Goal: Contribute content: Contribute content

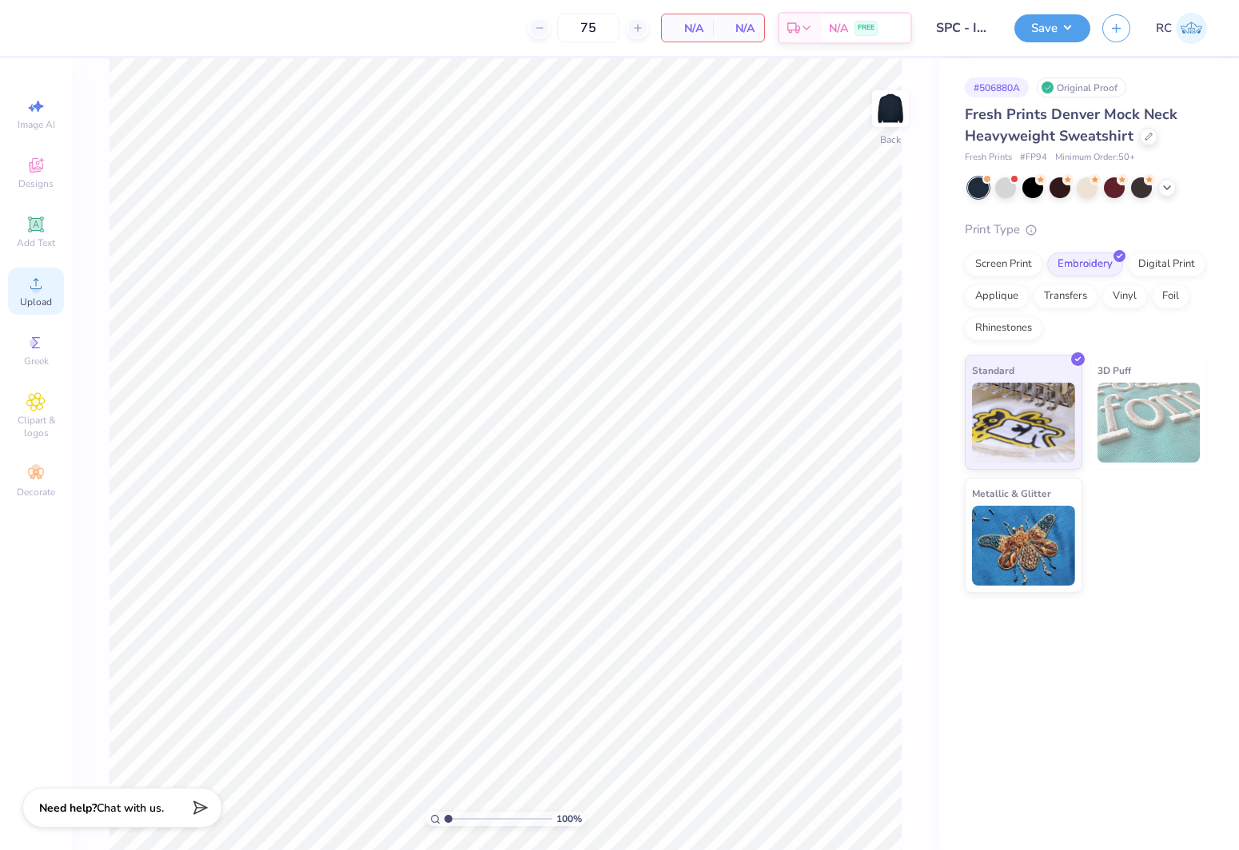
click at [40, 307] on span "Upload" at bounding box center [36, 302] width 32 height 13
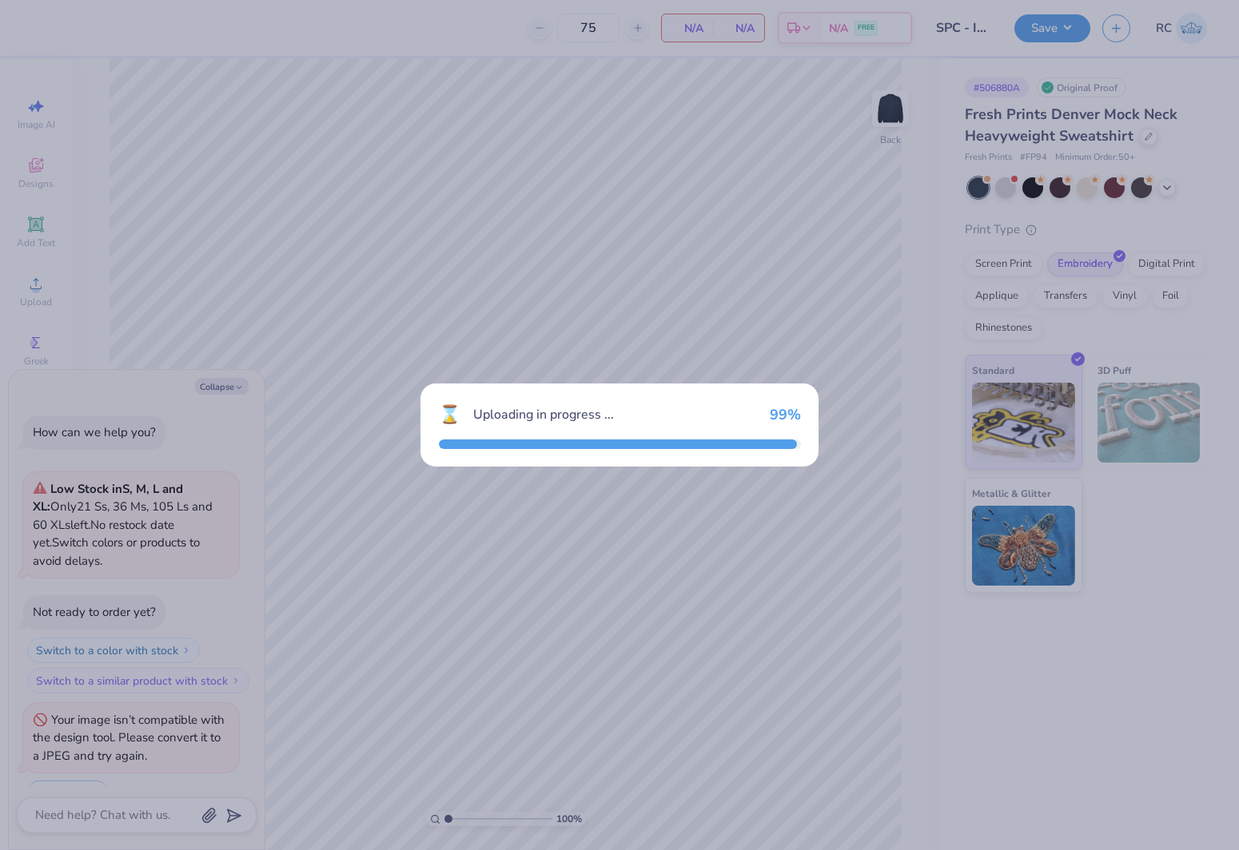
scroll to position [27, 0]
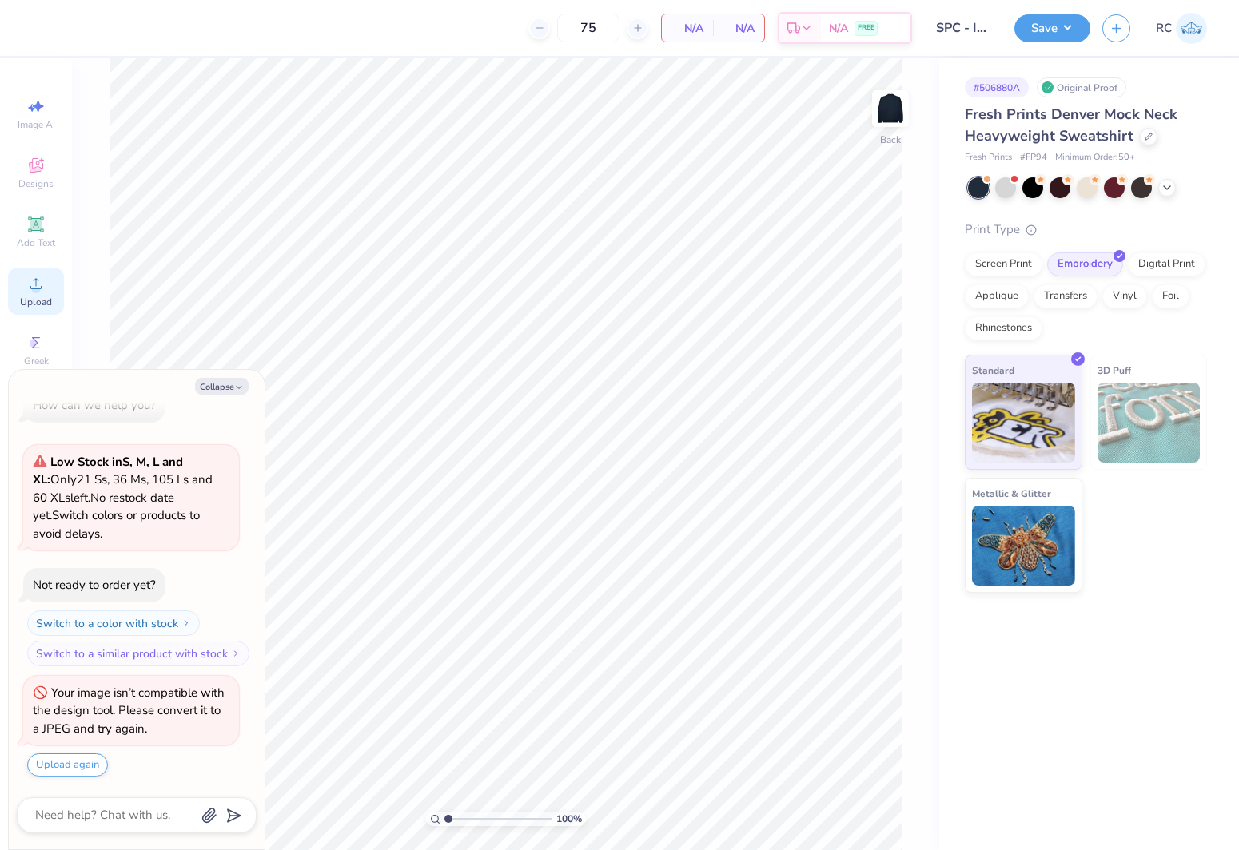
click at [46, 278] on div "Upload" at bounding box center [36, 291] width 56 height 47
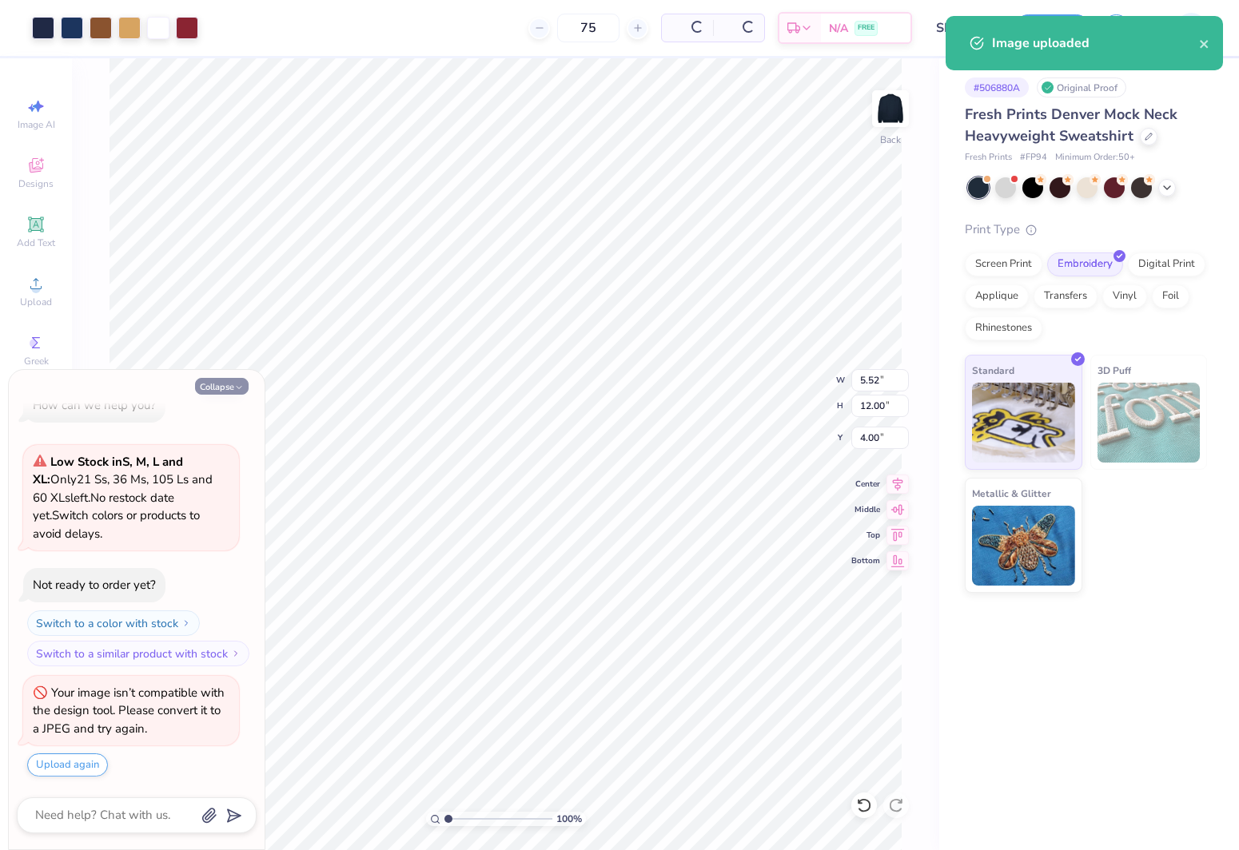
click at [227, 391] on button "Collapse" at bounding box center [222, 386] width 54 height 17
type textarea "x"
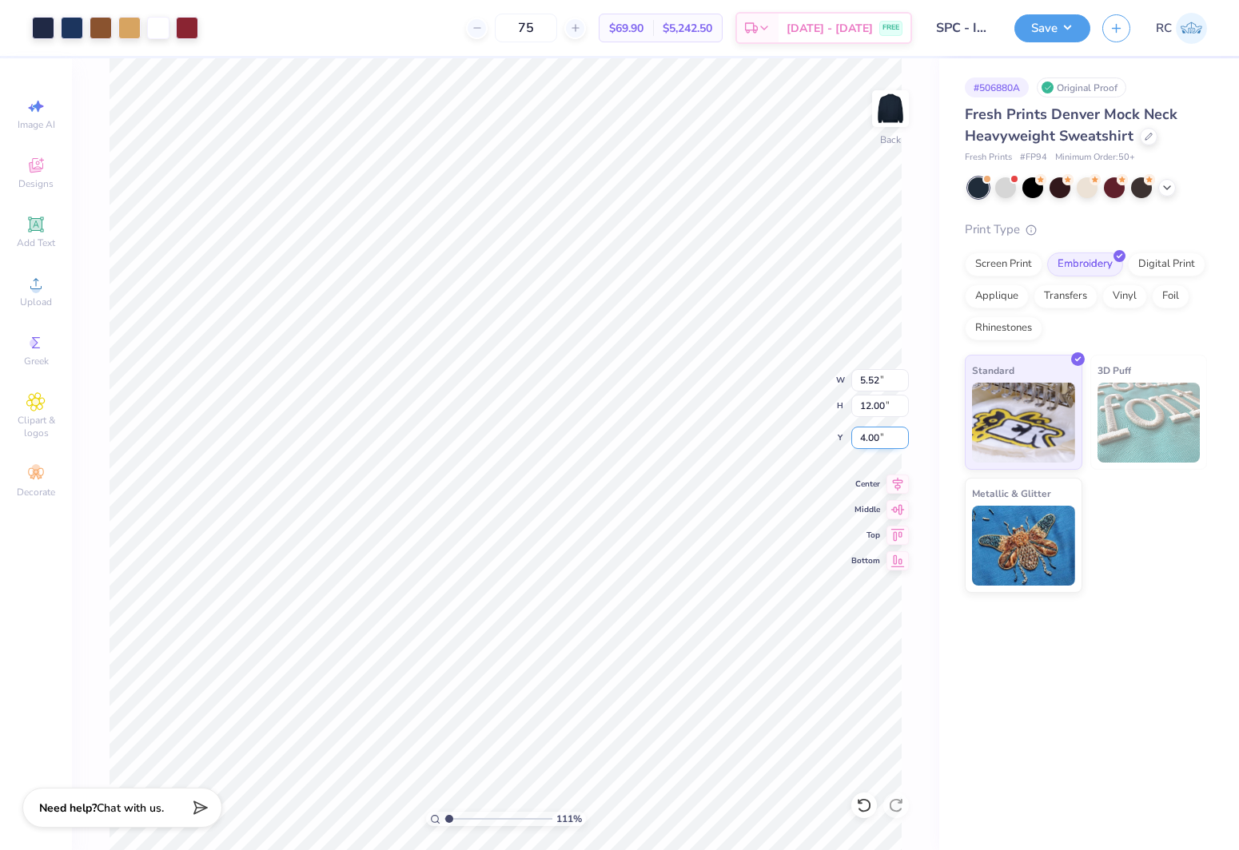
click at [881, 437] on input "4.00" at bounding box center [880, 438] width 58 height 22
type input "1.10522621487156"
click at [885, 437] on input "3.00" at bounding box center [880, 438] width 58 height 22
type input "3"
click at [873, 409] on input "12.00" at bounding box center [880, 406] width 58 height 22
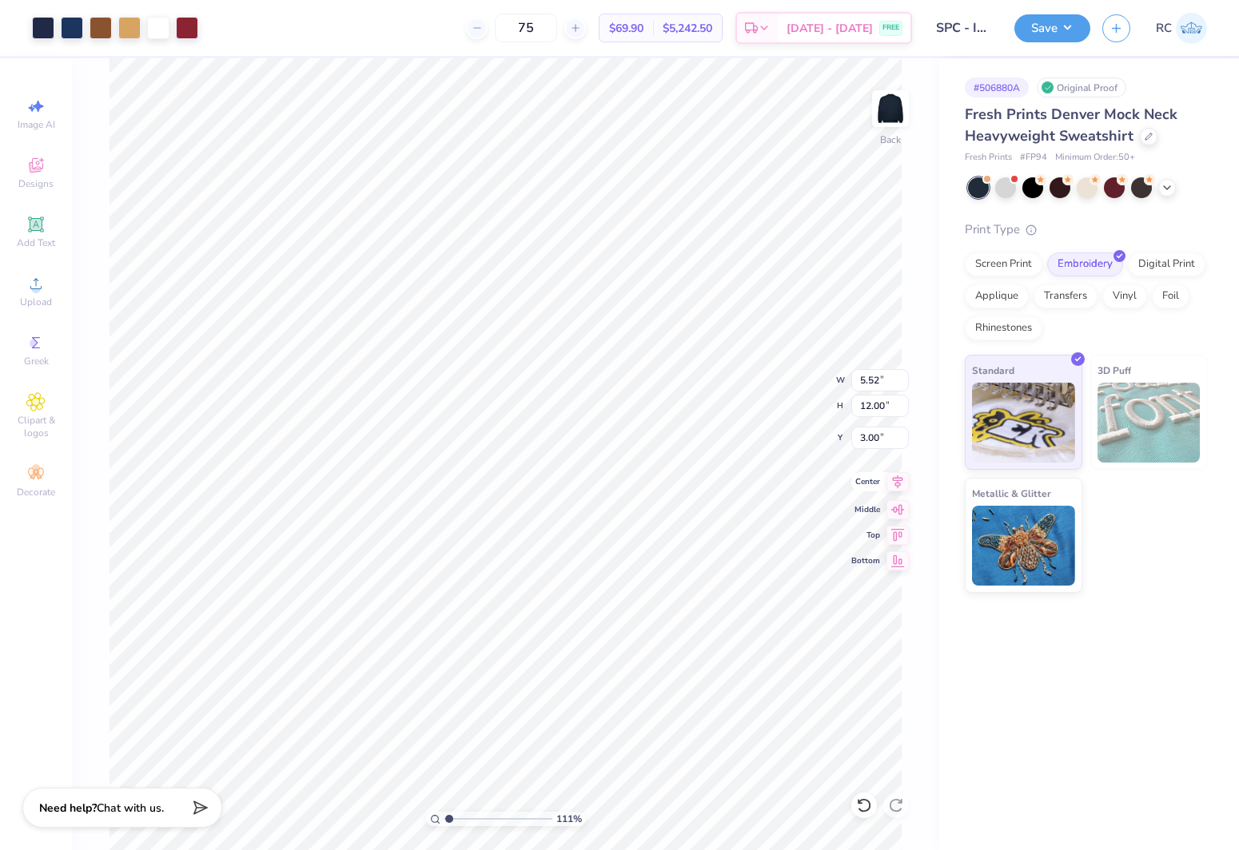
click at [892, 484] on icon at bounding box center [897, 481] width 22 height 19
click at [1125, 719] on div "# 506880A Original Proof Fresh Prints Denver Mock Neck Heavyweight Sweatshirt F…" at bounding box center [1089, 454] width 300 height 792
click at [1197, 710] on div "# 506880A Original Proof Fresh Prints Denver Mock Neck Heavyweight Sweatshirt F…" at bounding box center [1089, 454] width 300 height 792
type input "1.22152498603933"
click at [871, 440] on input "3.00" at bounding box center [880, 438] width 58 height 22
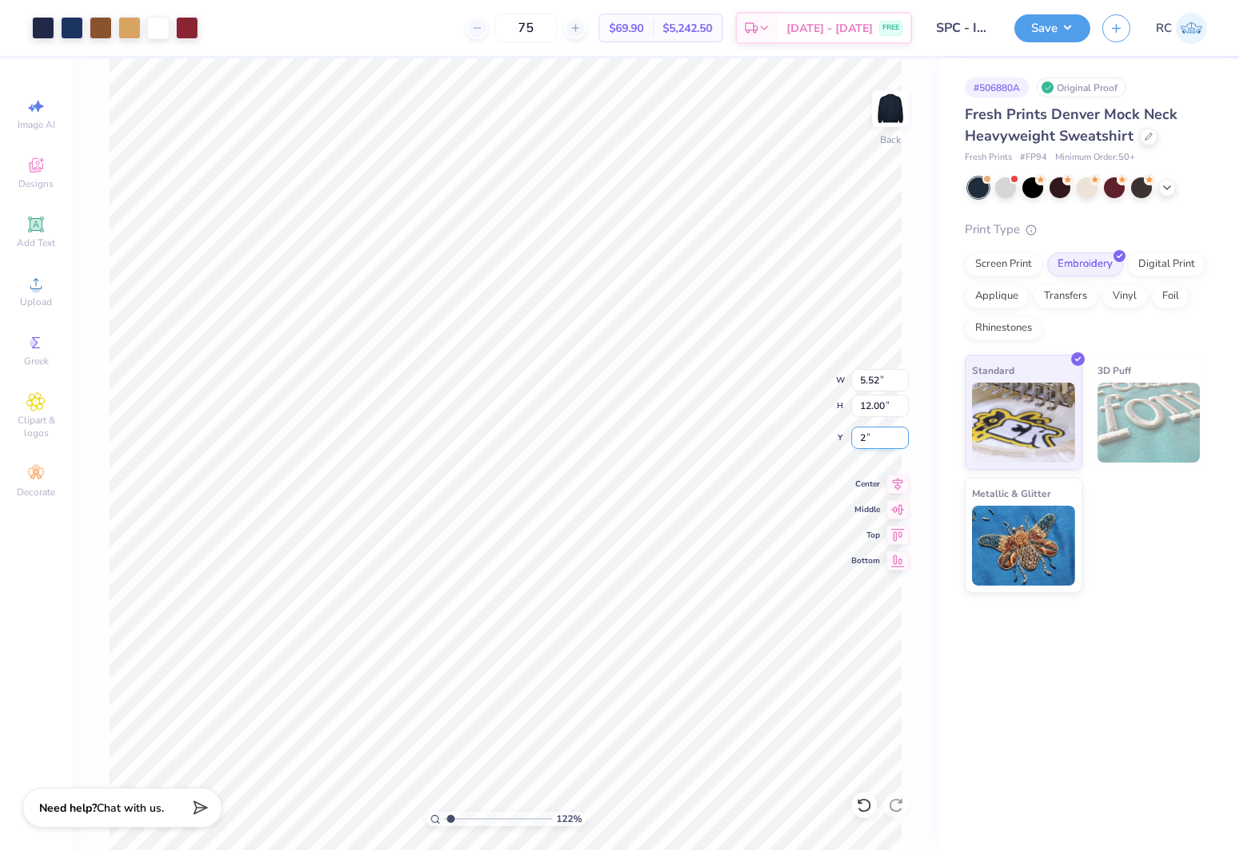
type input "2"
type input "1.22152498603933"
type input "2.00"
click at [1116, 671] on div "# 506880A Original Proof Fresh Prints Denver Mock Neck Heavyweight Sweatshirt F…" at bounding box center [1089, 454] width 300 height 792
click at [1068, 686] on div "# 506880A Original Proof Fresh Prints Denver Mock Neck Heavyweight Sweatshirt F…" at bounding box center [1089, 454] width 300 height 792
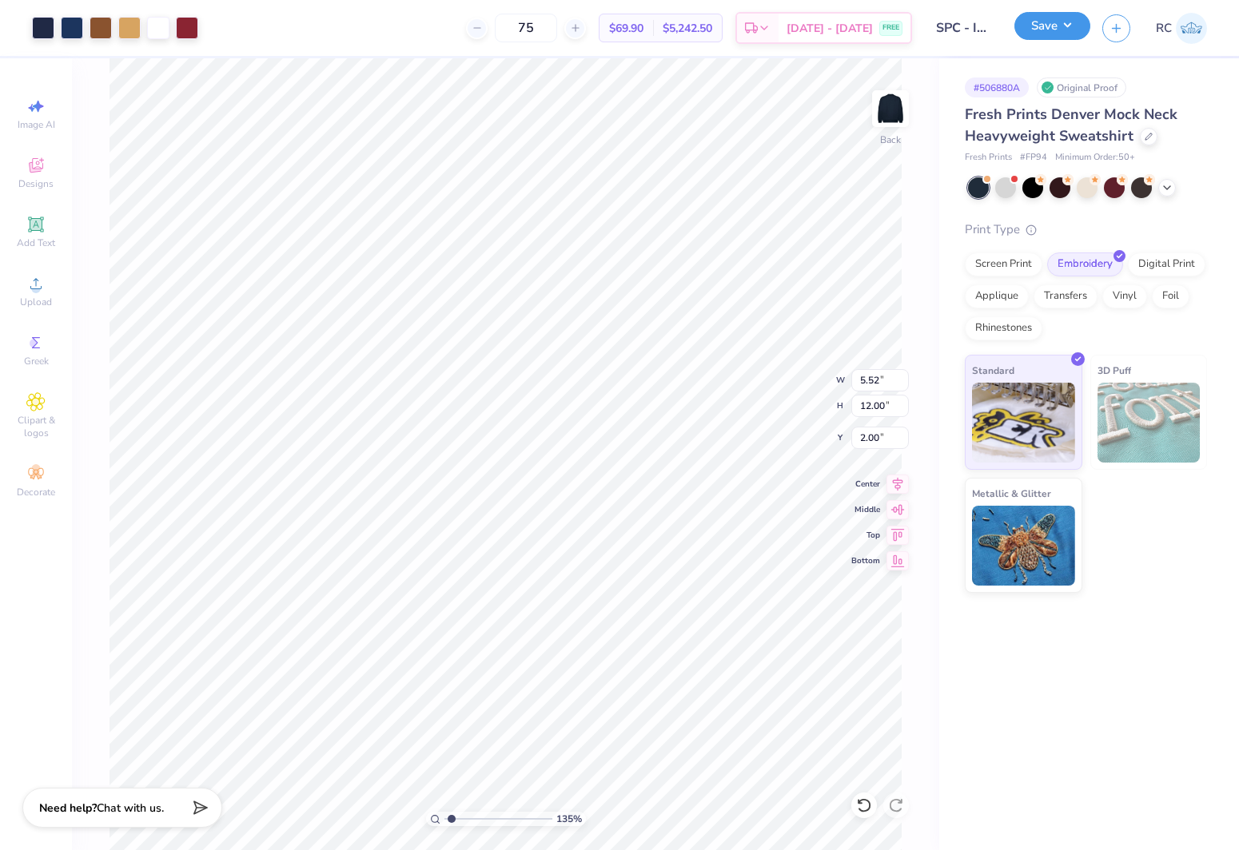
click at [1081, 23] on button "Save" at bounding box center [1052, 26] width 76 height 28
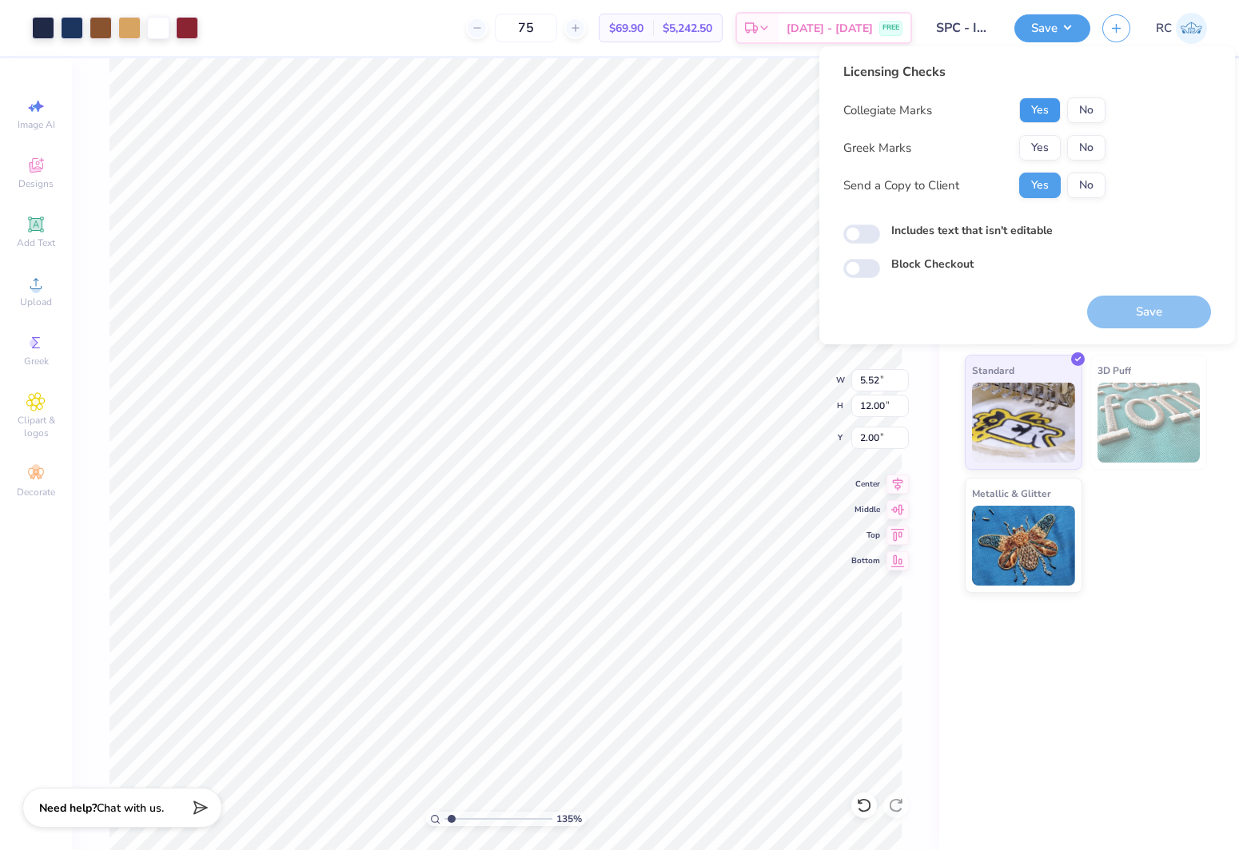
click at [1033, 121] on button "Yes" at bounding box center [1040, 110] width 42 height 26
click at [1100, 146] on button "No" at bounding box center [1086, 148] width 38 height 26
type input "1.35006143669128"
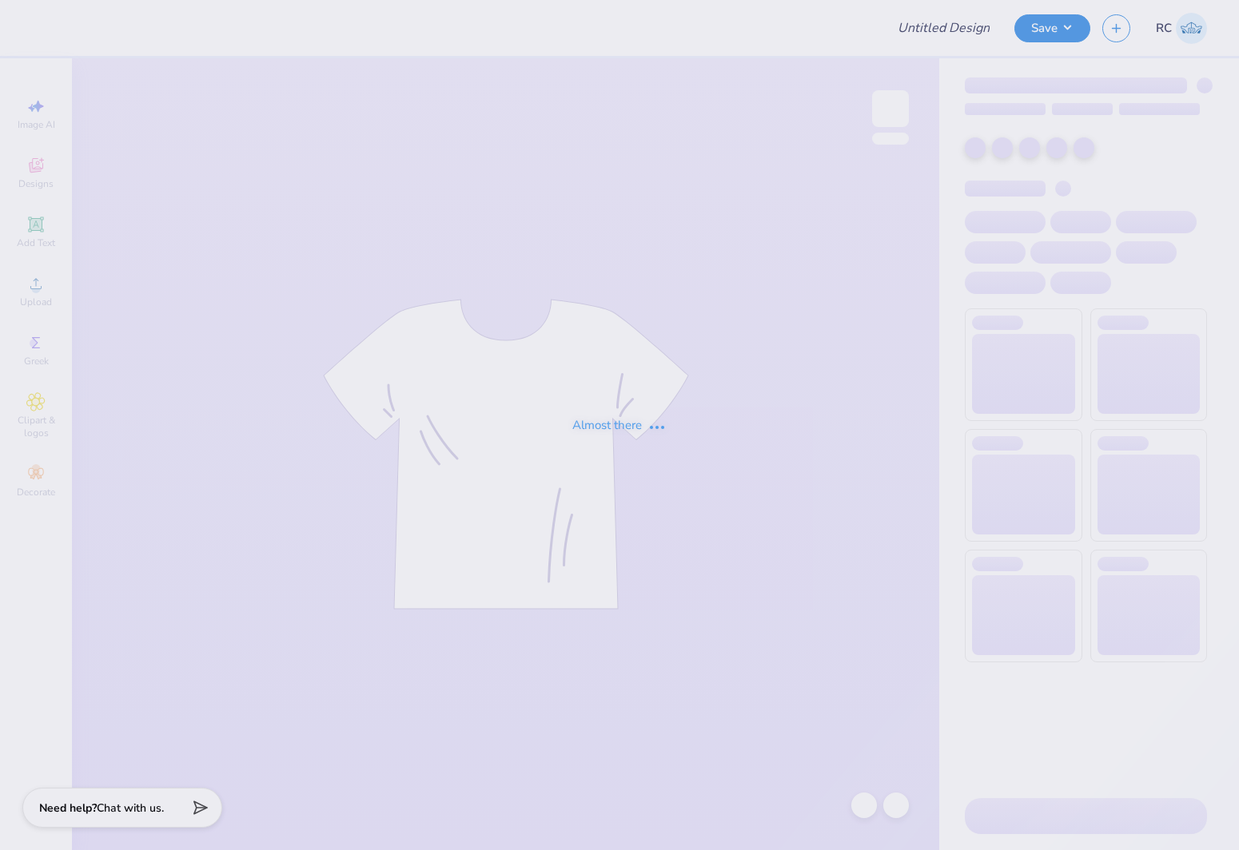
type input "Chi Phi Fall Rush 2025"
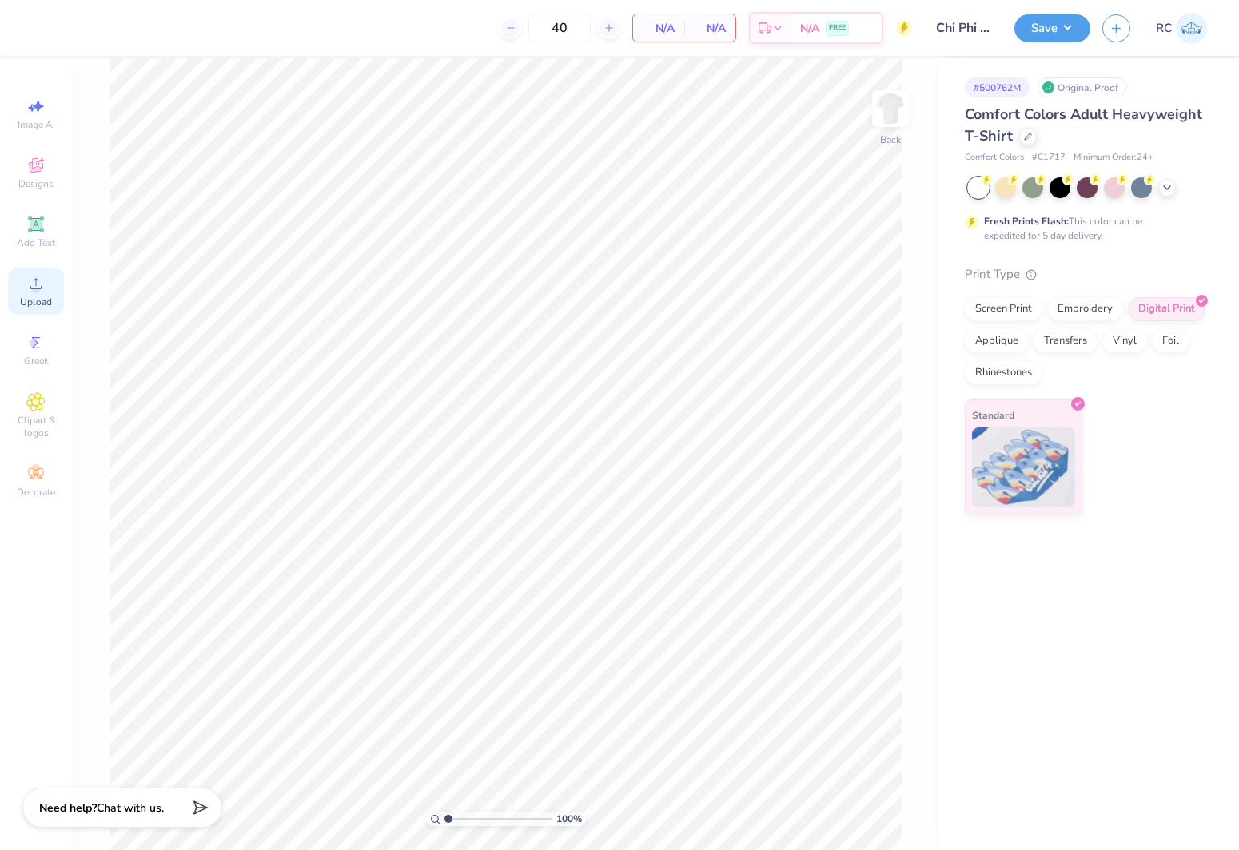
click at [46, 291] on div "Upload" at bounding box center [36, 291] width 56 height 47
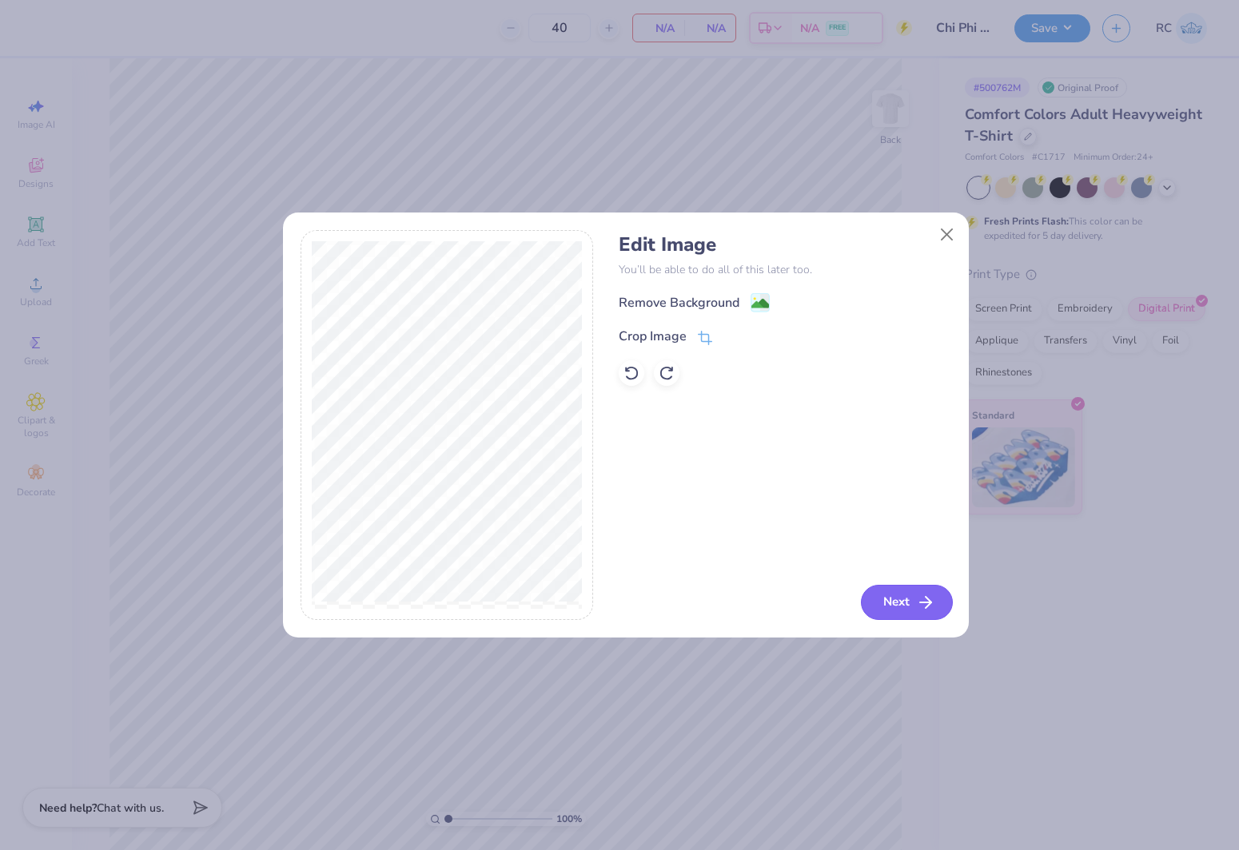
click at [917, 600] on icon "button" at bounding box center [925, 602] width 19 height 19
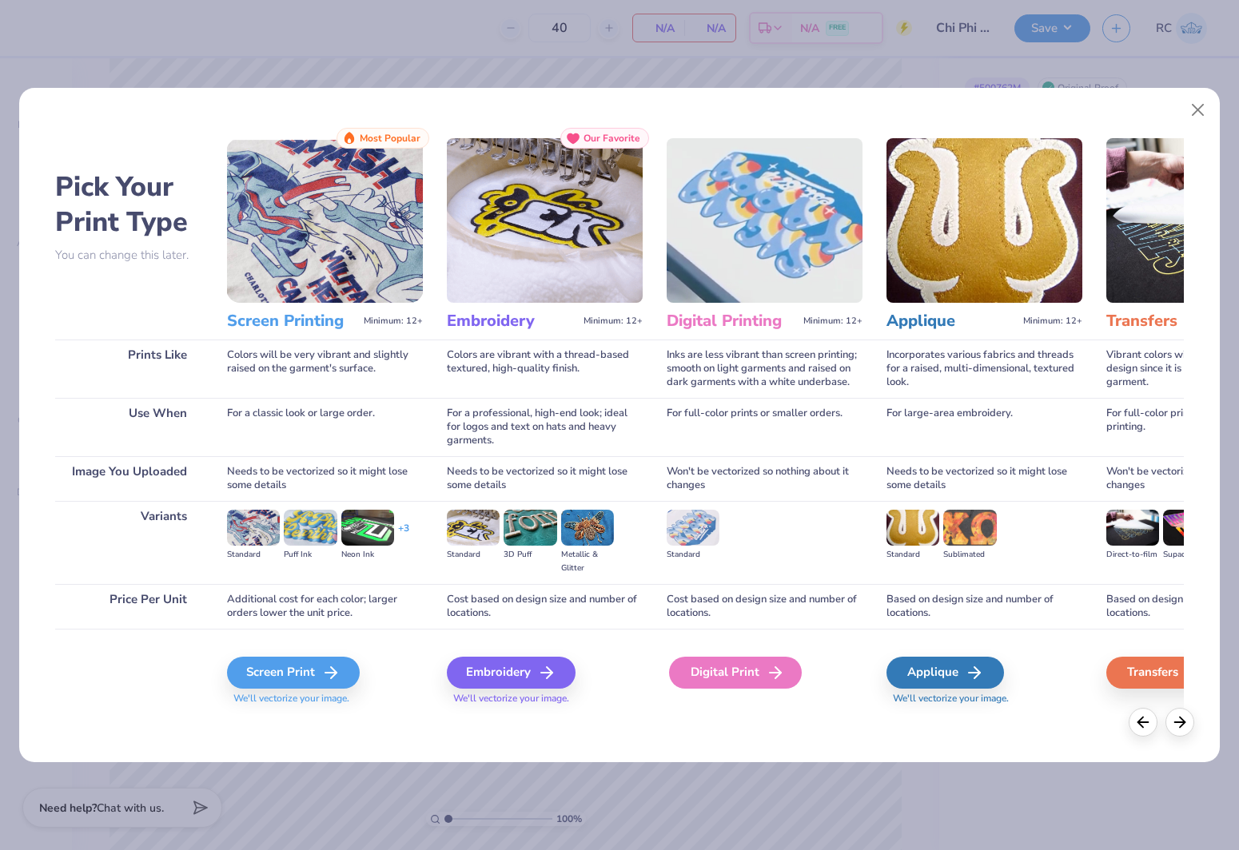
click at [741, 675] on div "Digital Print" at bounding box center [735, 673] width 133 height 32
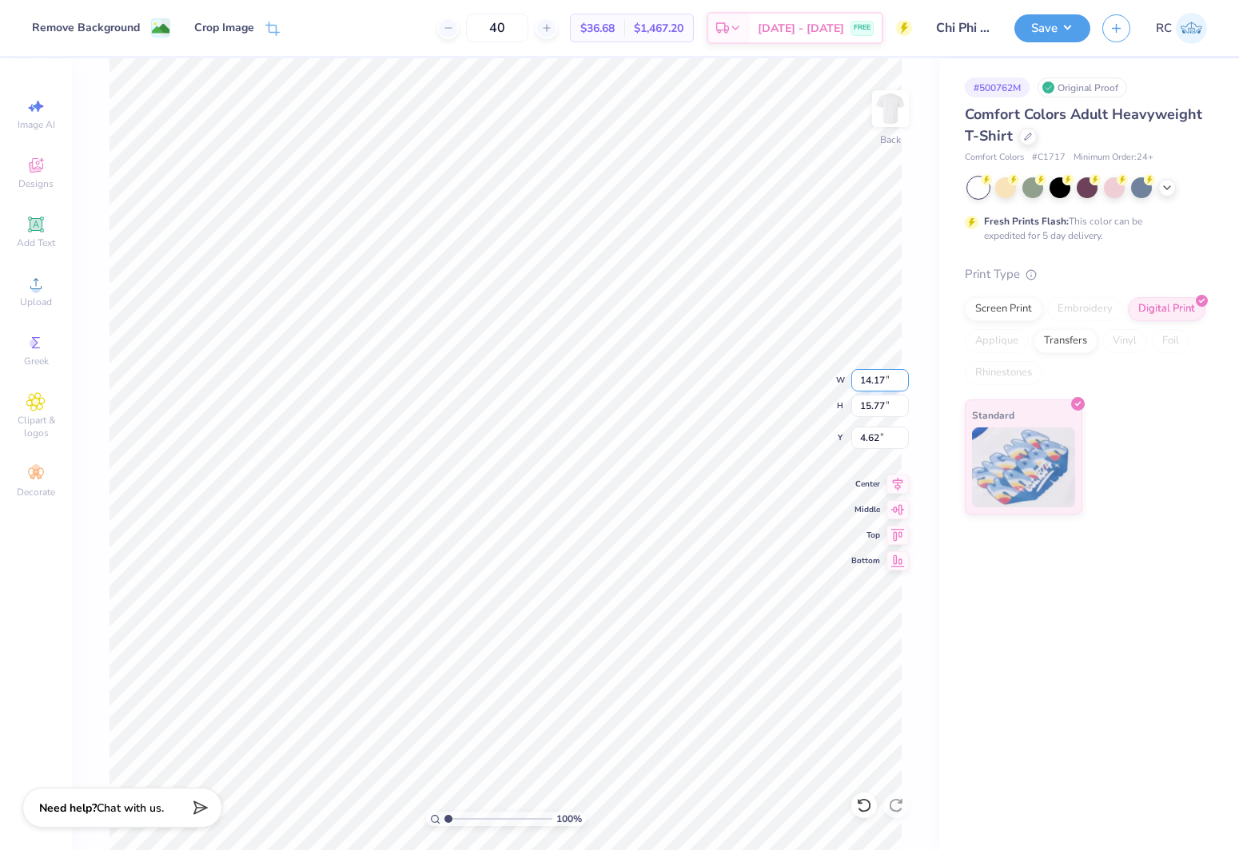
click at [884, 388] on input "14.17" at bounding box center [880, 380] width 58 height 22
type input "13.00"
type input "14.46"
type input "5.27"
click at [886, 384] on input "13.00" at bounding box center [880, 380] width 58 height 22
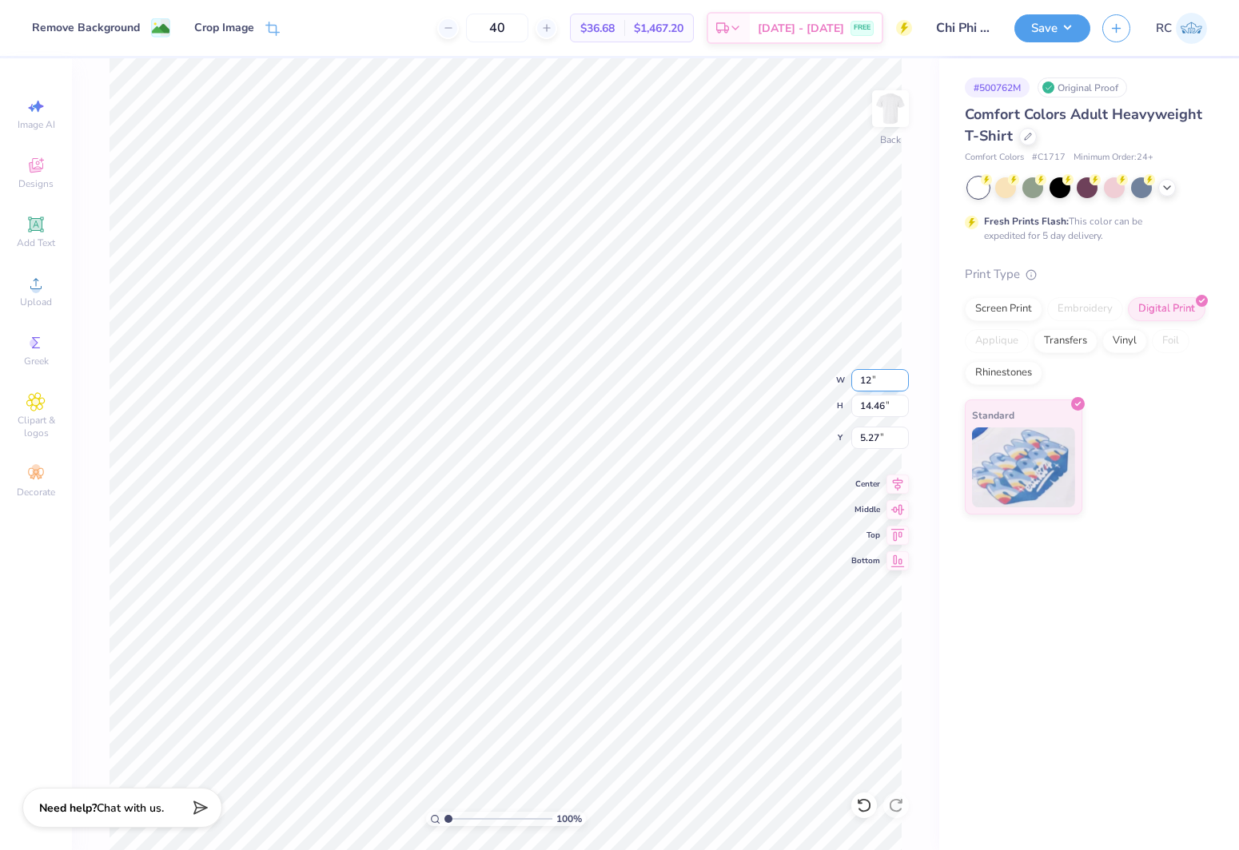
type input "12.00"
type input "13.35"
click at [892, 441] on input "5.83" at bounding box center [880, 438] width 58 height 22
type input "3.00"
click at [1074, 30] on button "Save" at bounding box center [1052, 26] width 76 height 28
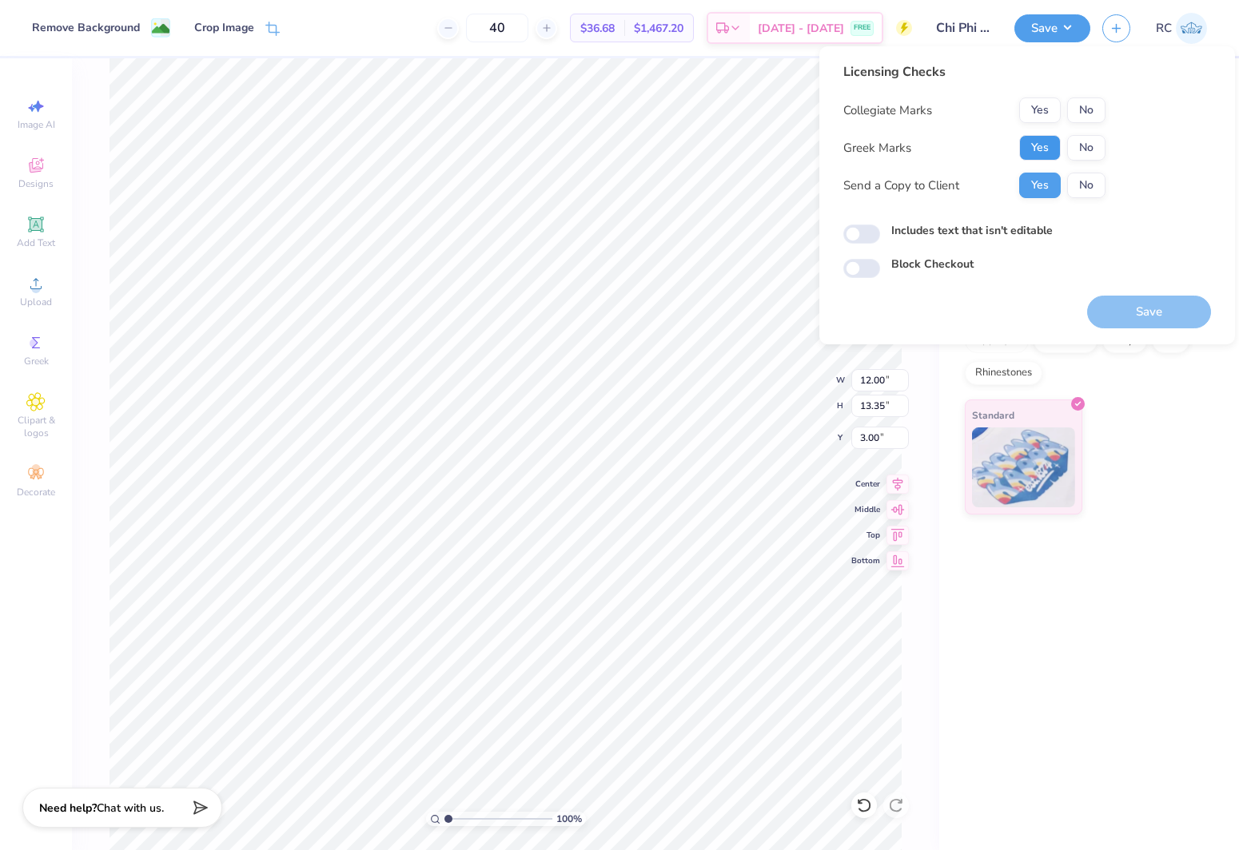
click at [1048, 148] on button "Yes" at bounding box center [1040, 148] width 42 height 26
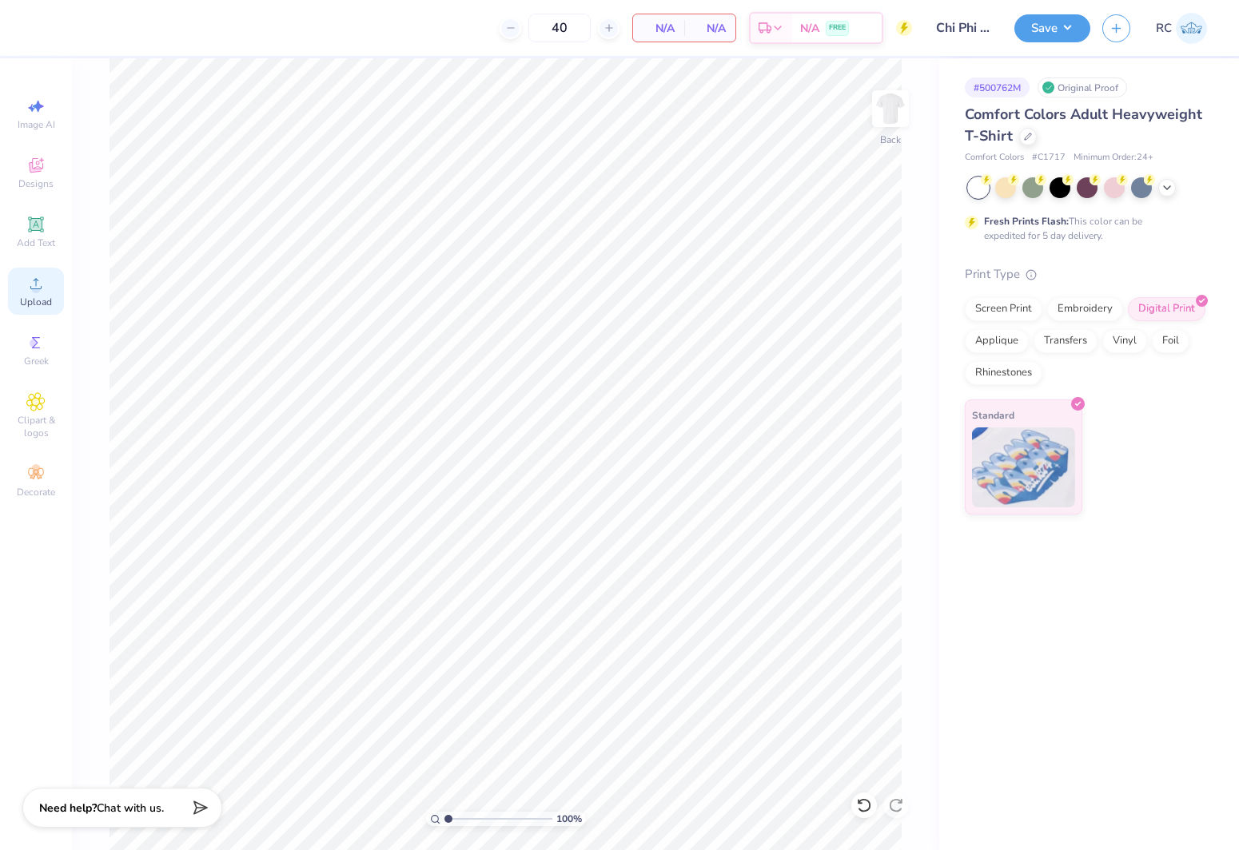
click at [37, 279] on icon at bounding box center [35, 283] width 11 height 11
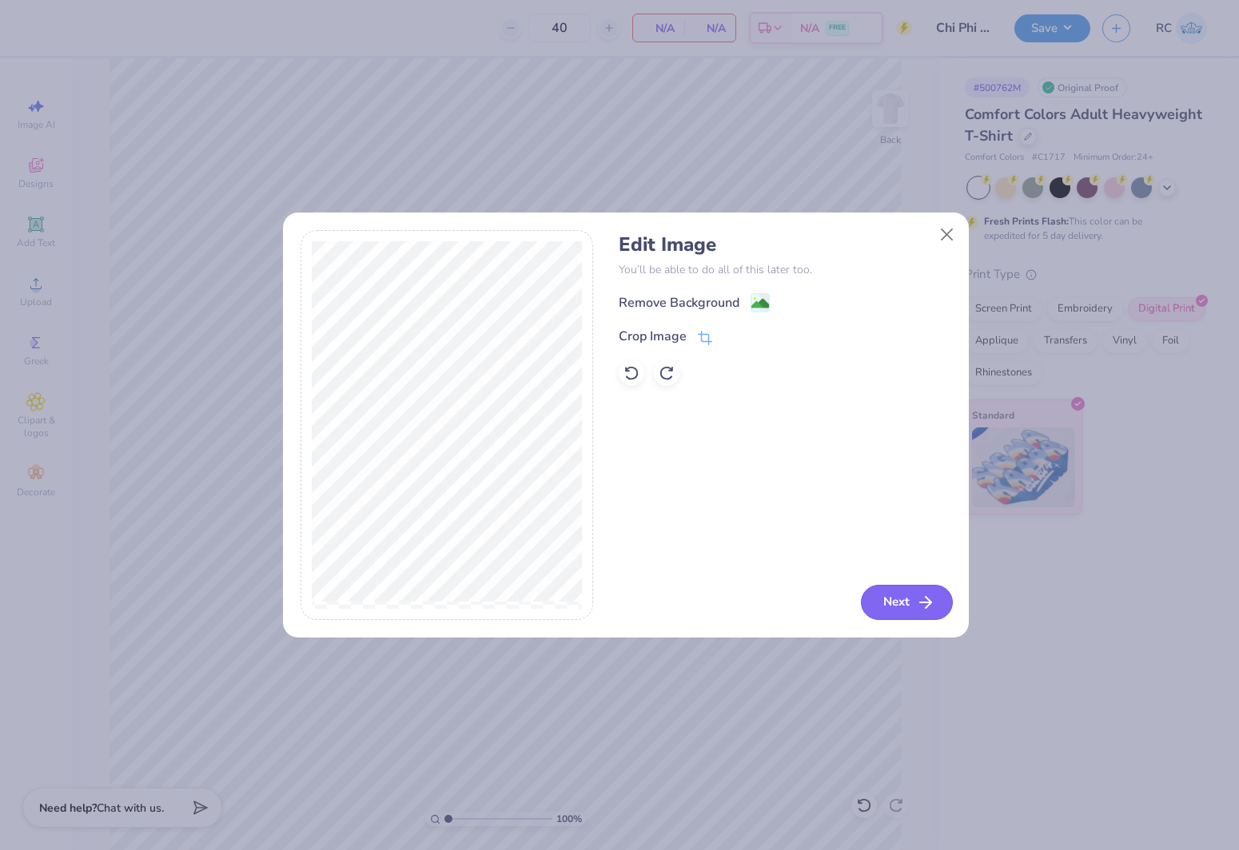
click at [891, 595] on button "Next" at bounding box center [907, 602] width 92 height 35
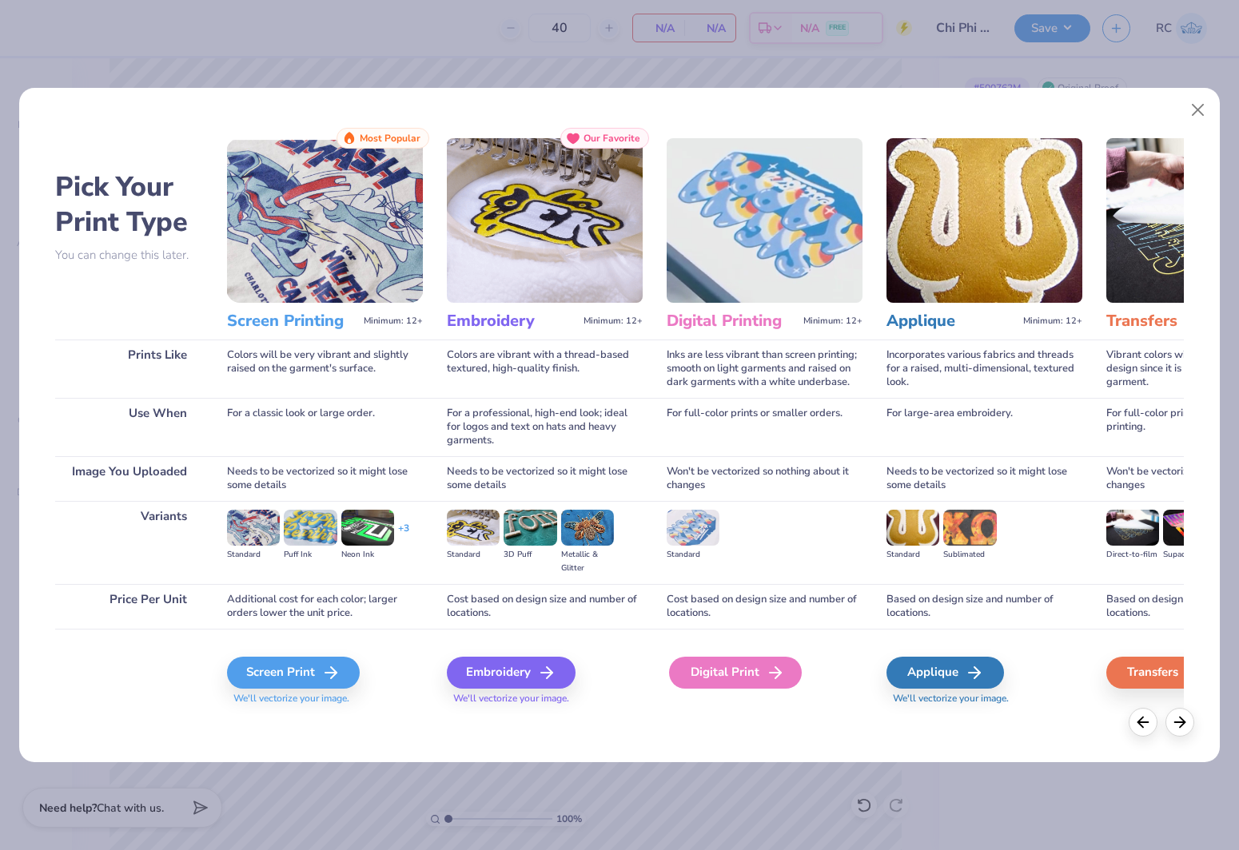
click at [731, 681] on div "Digital Print" at bounding box center [735, 673] width 133 height 32
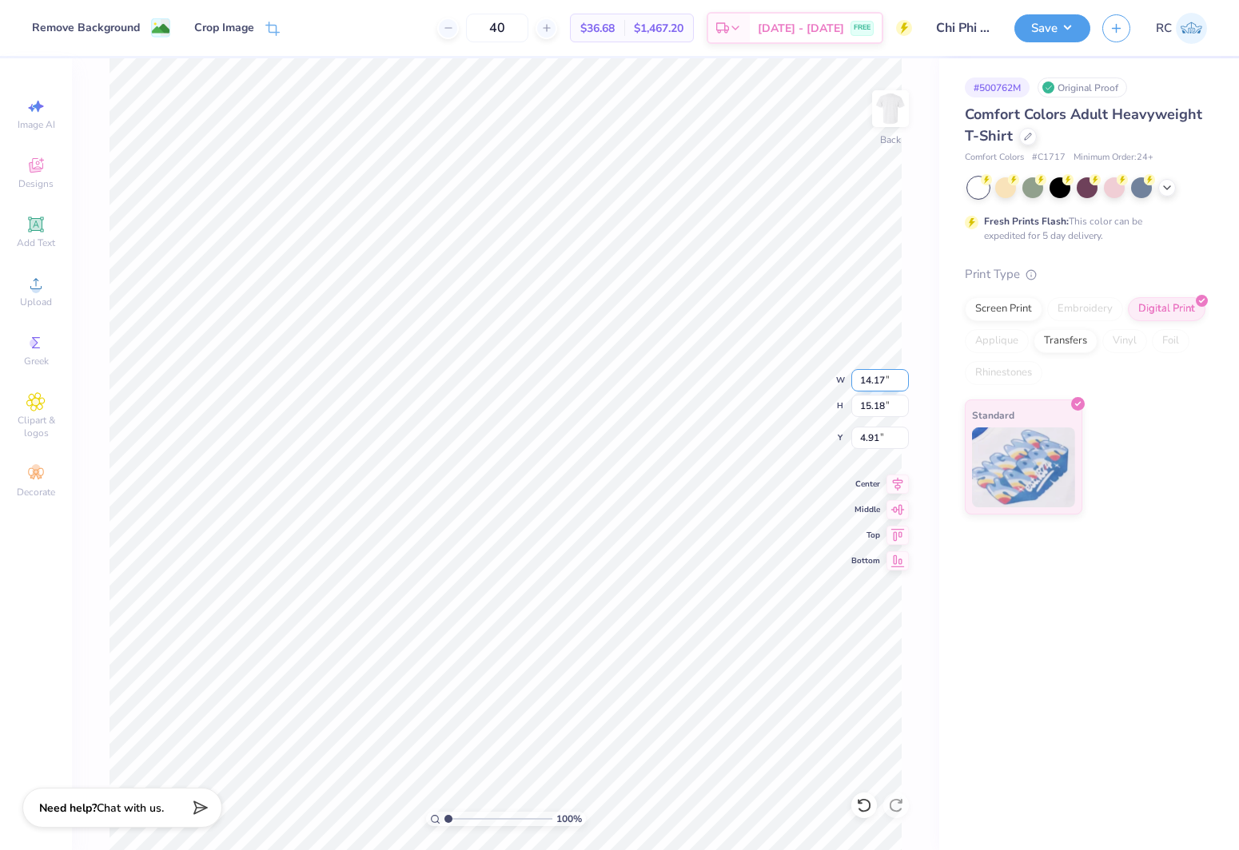
click at [880, 376] on input "14.17" at bounding box center [880, 380] width 58 height 22
type input "12.00"
type input "12.85"
type input "6.07"
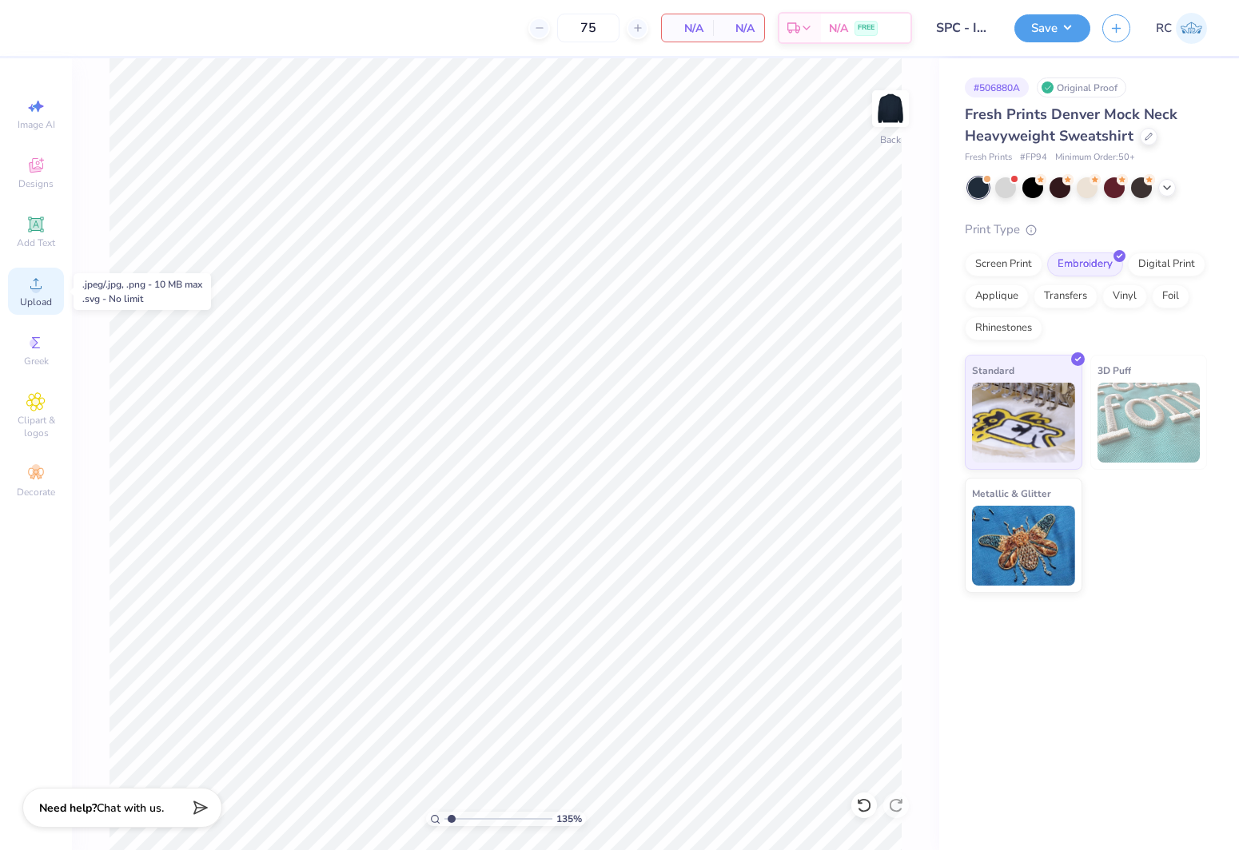
click at [48, 280] on div "Upload" at bounding box center [36, 291] width 56 height 47
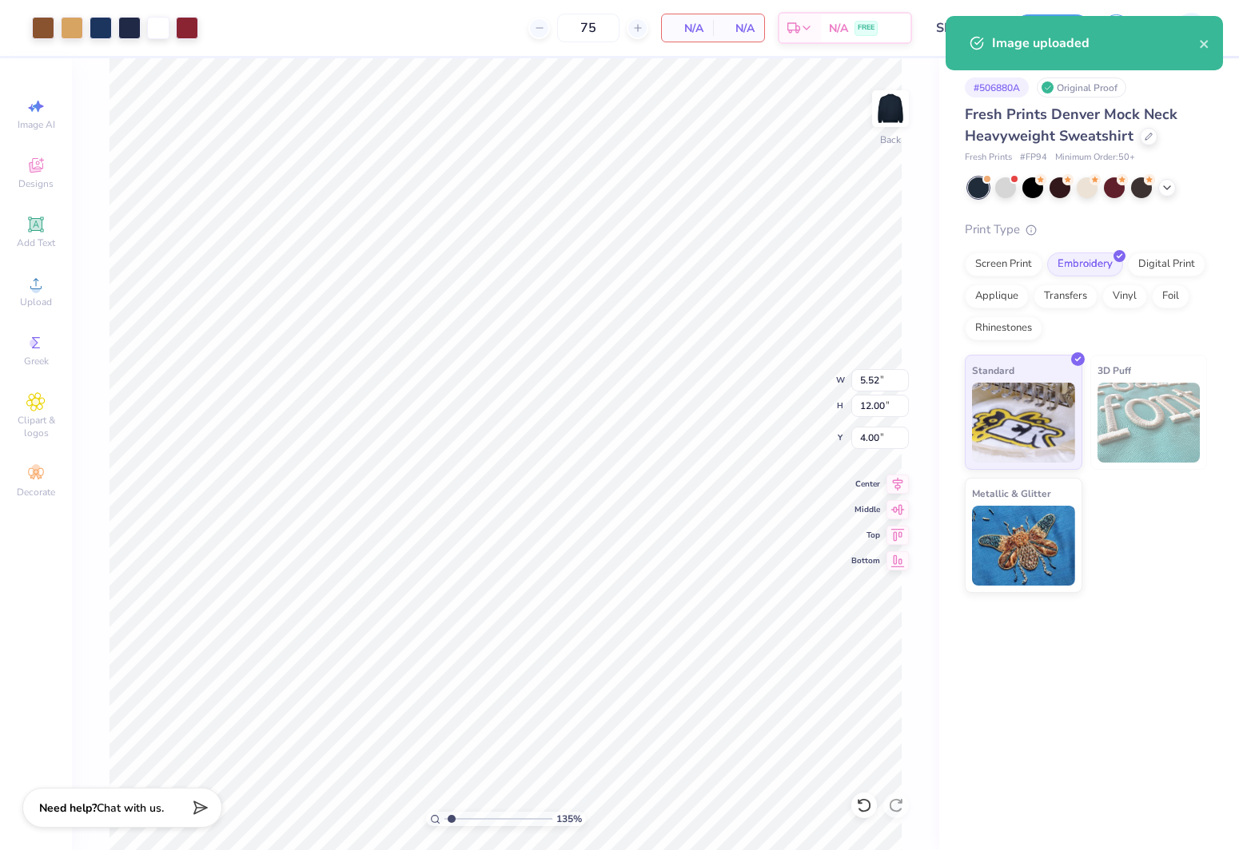
type input "1.35006143669128"
click at [883, 436] on input "4.00" at bounding box center [880, 438] width 58 height 22
type input "2"
type input "1.35006143669128"
type input "2.00"
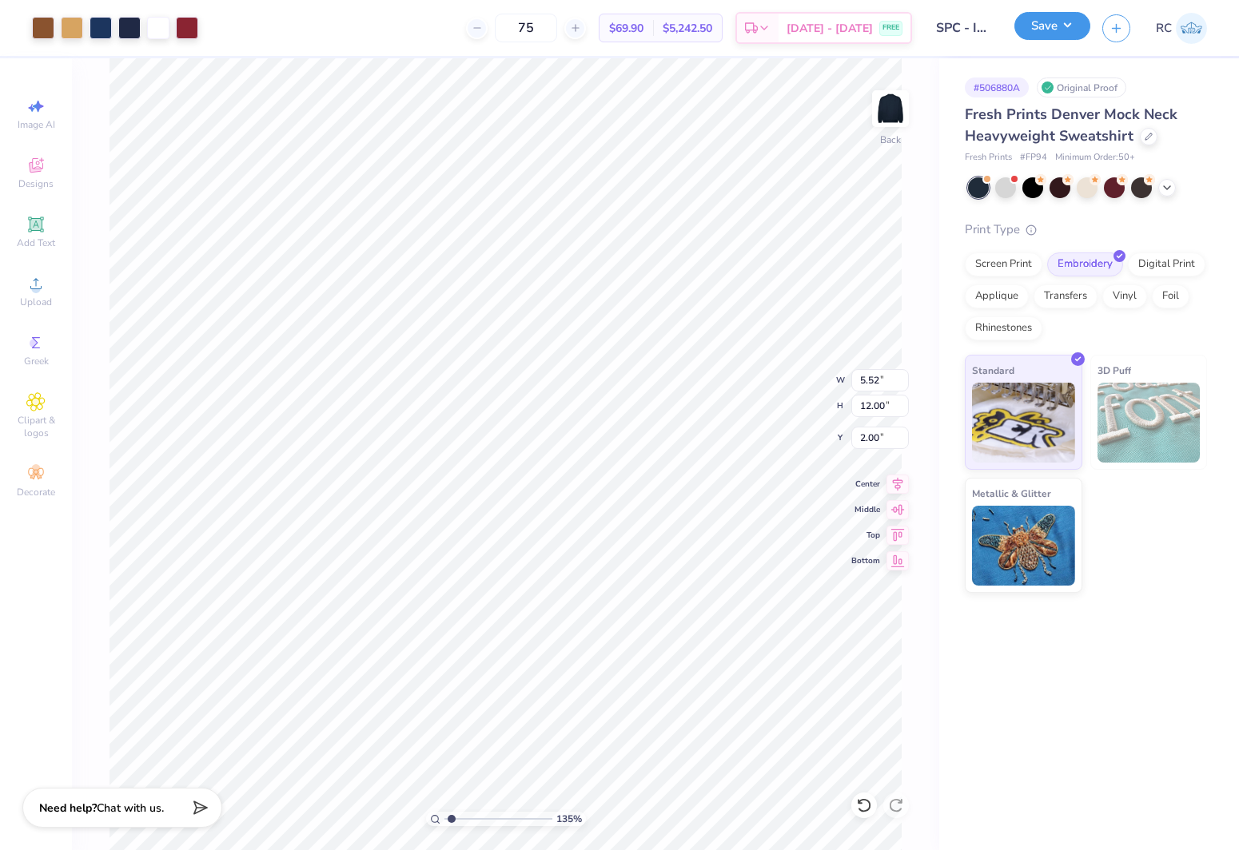
click at [1070, 35] on button "Save" at bounding box center [1052, 26] width 76 height 28
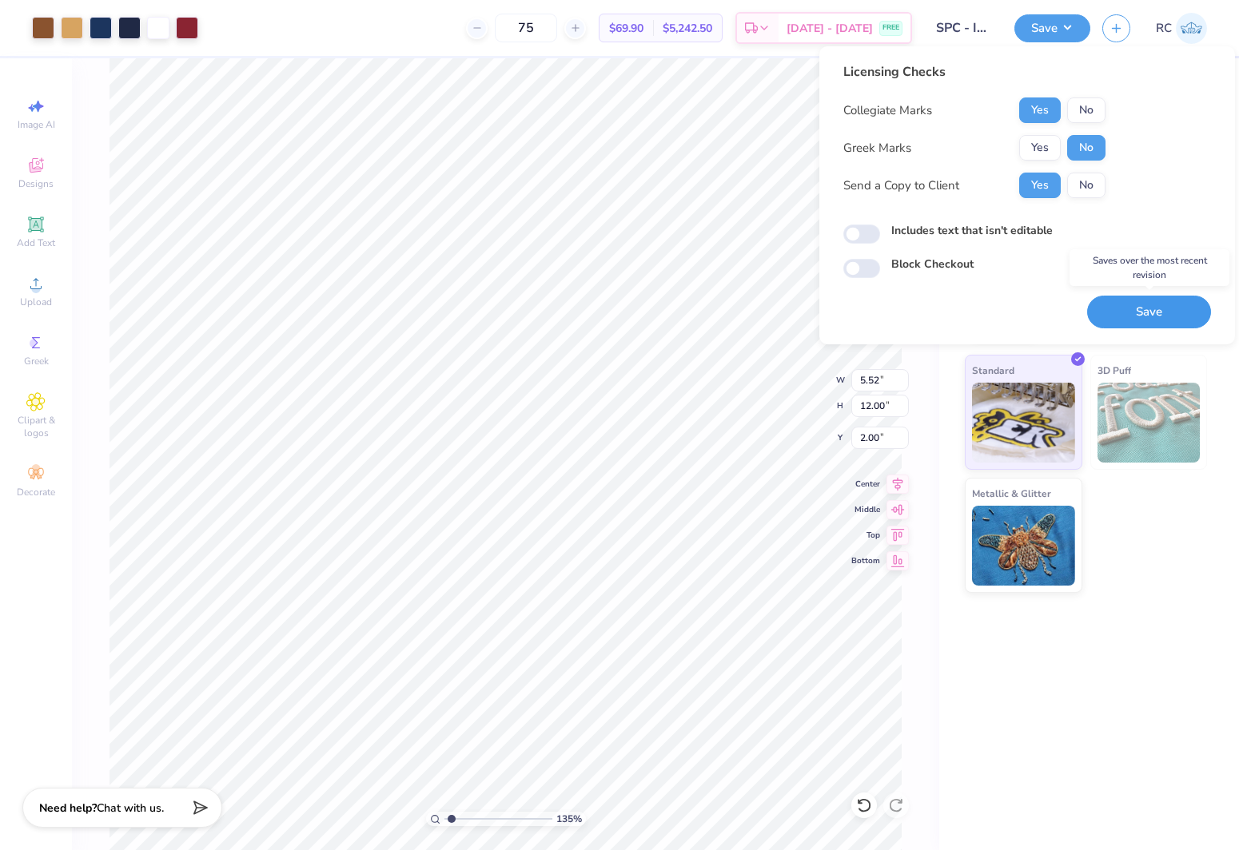
click at [1120, 308] on button "Save" at bounding box center [1149, 312] width 124 height 33
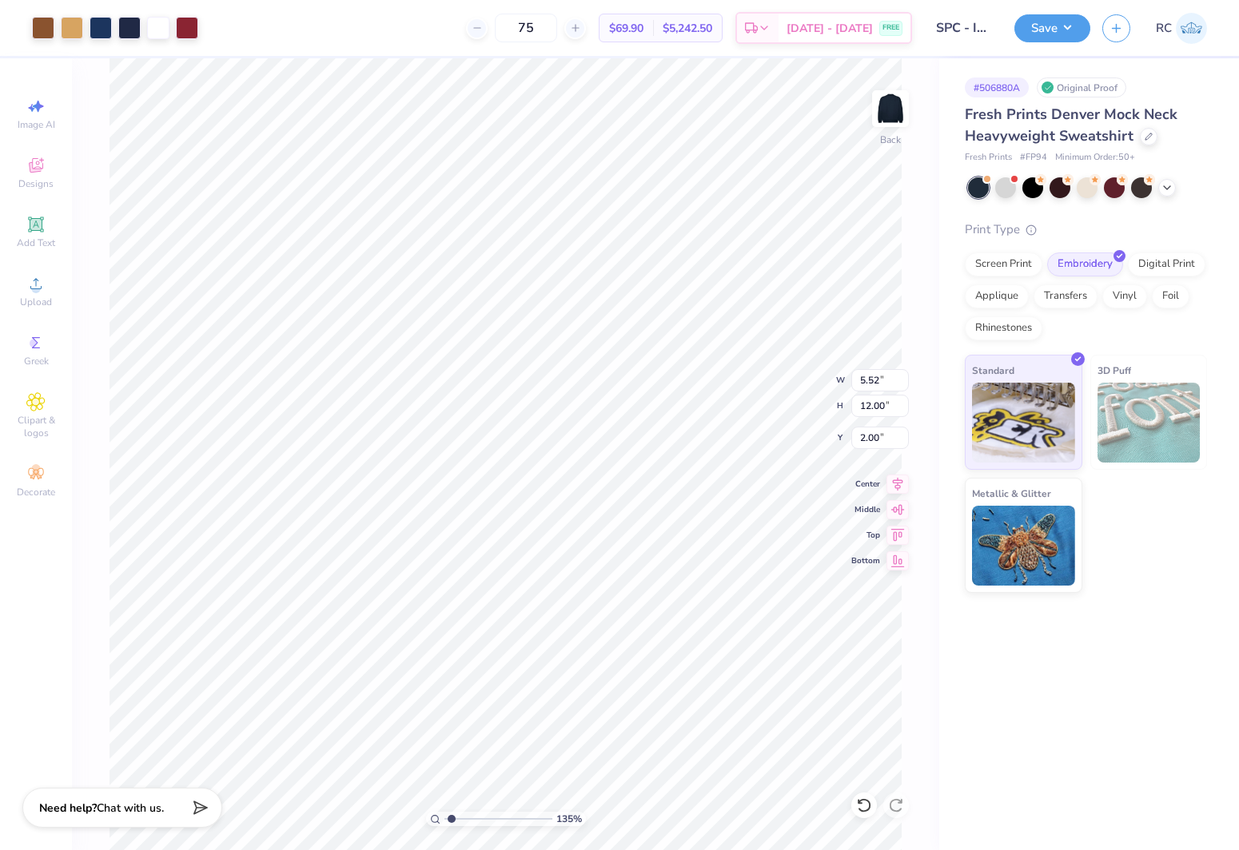
type input "1.35006143669128"
